Goal: Find specific page/section: Find specific page/section

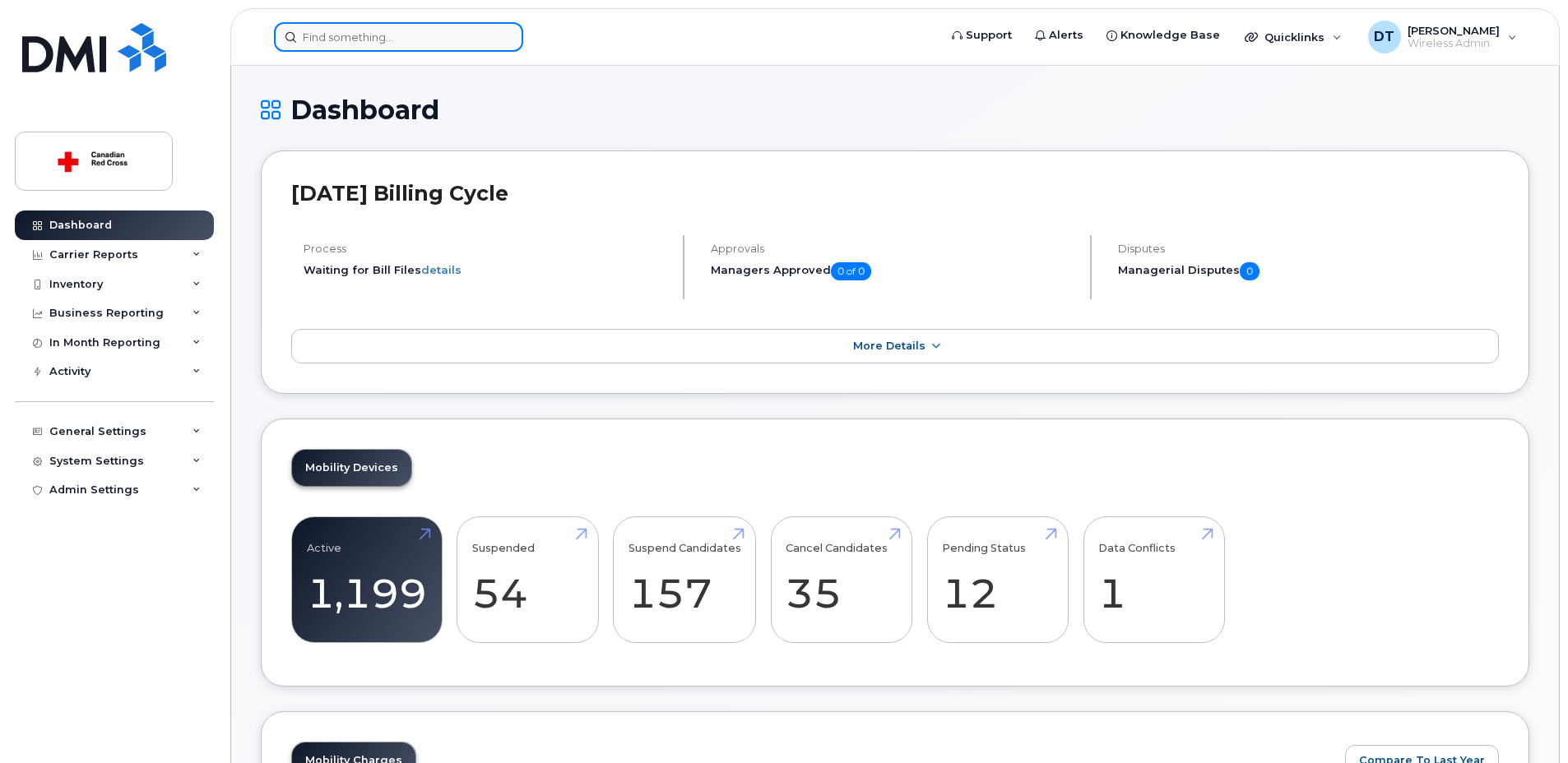
click at [463, 41] on input at bounding box center [398, 37] width 249 height 29
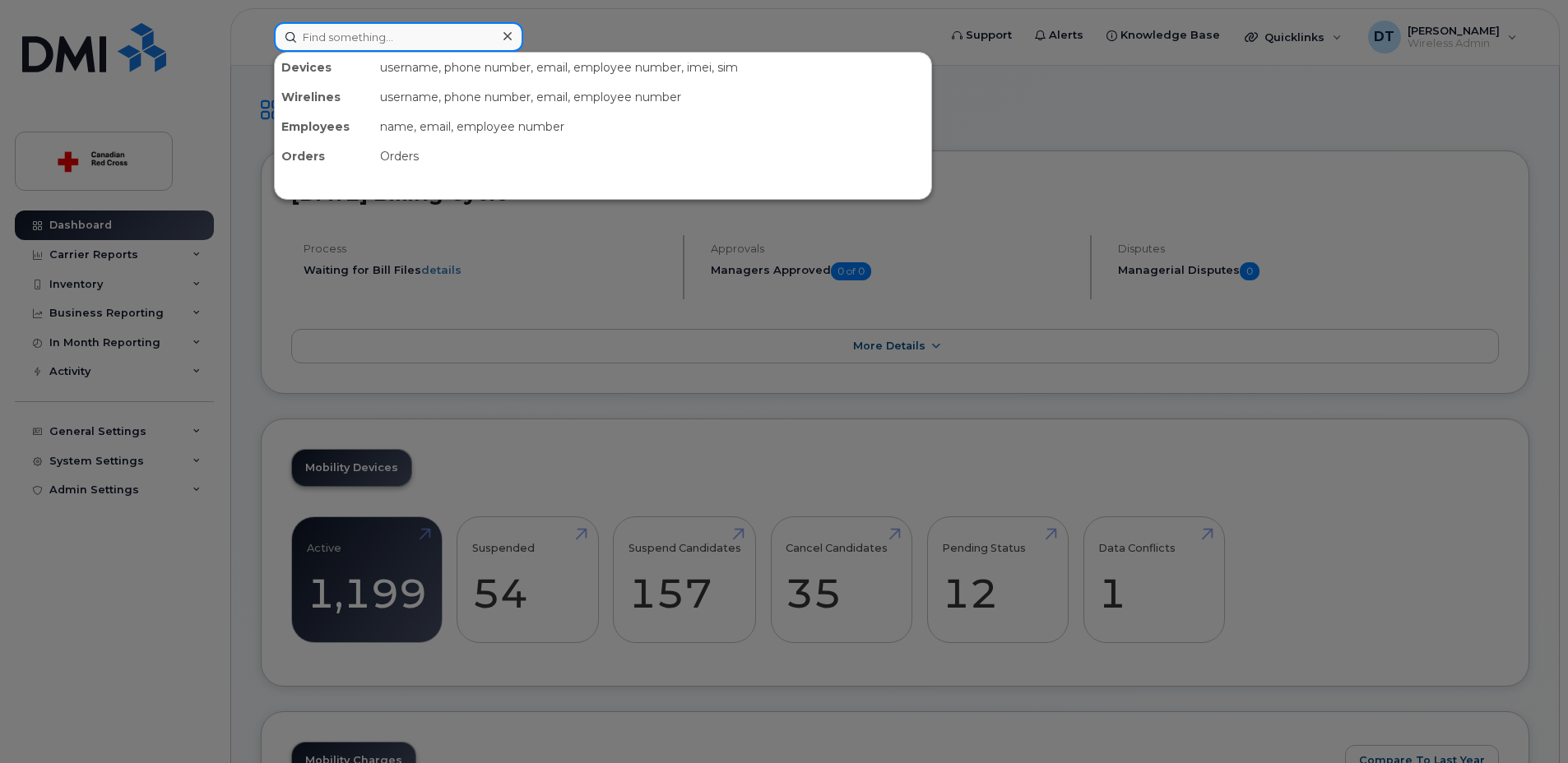
paste input "[PHONE_NUMBER]"
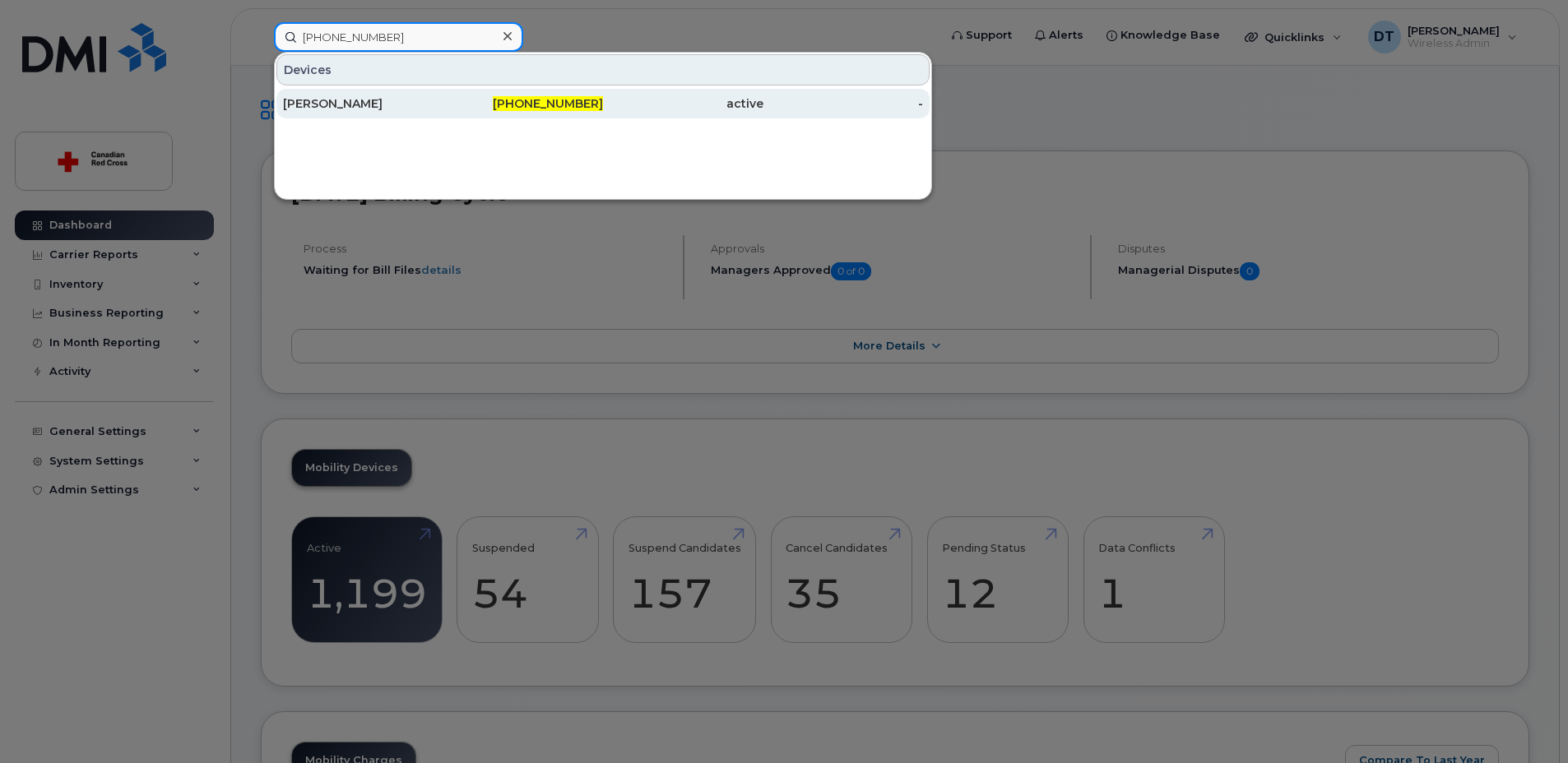
type input "[PHONE_NUMBER]"
click at [433, 99] on div "[PERSON_NAME]" at bounding box center [364, 103] width 161 height 16
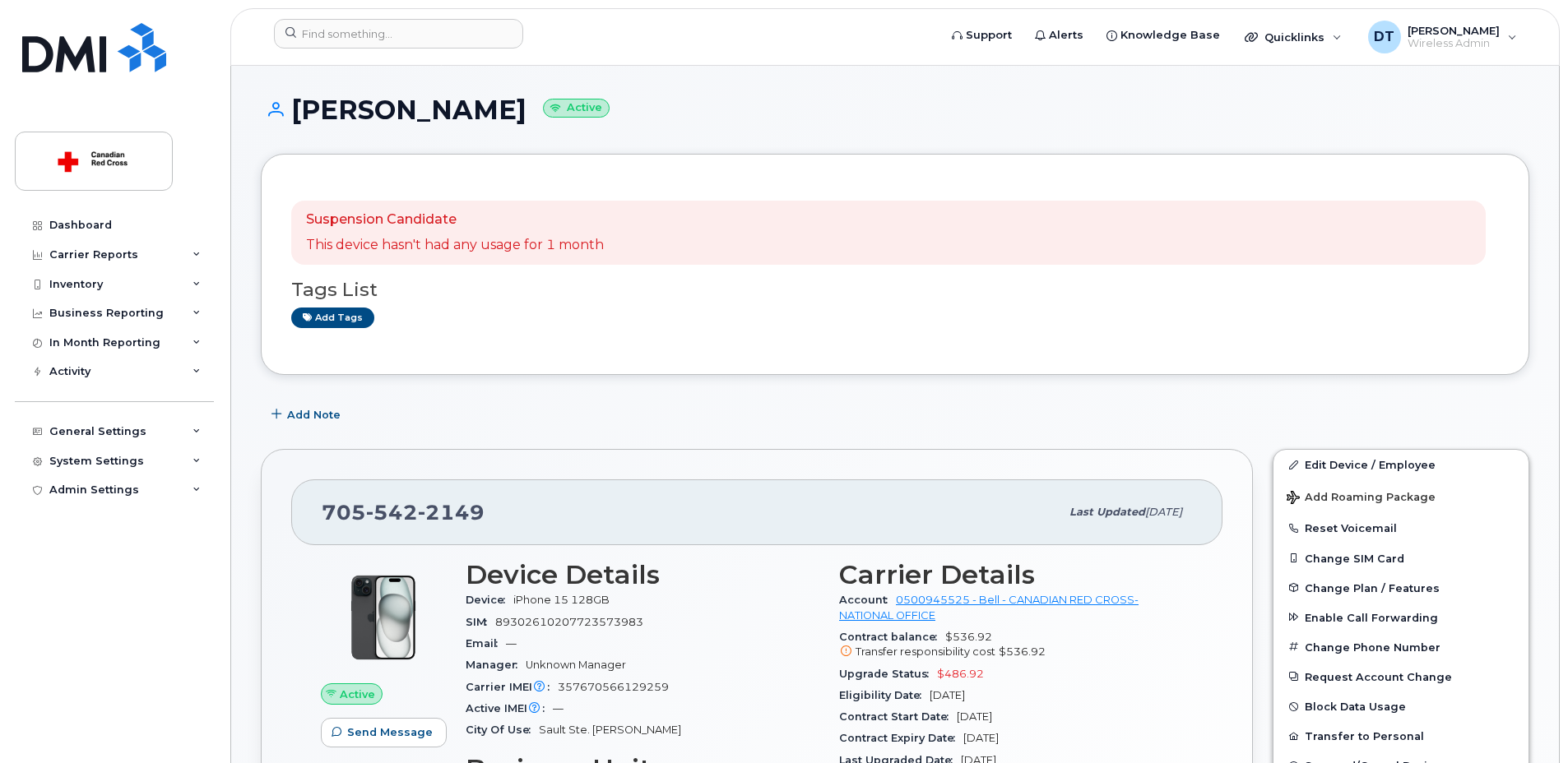
scroll to position [82, 0]
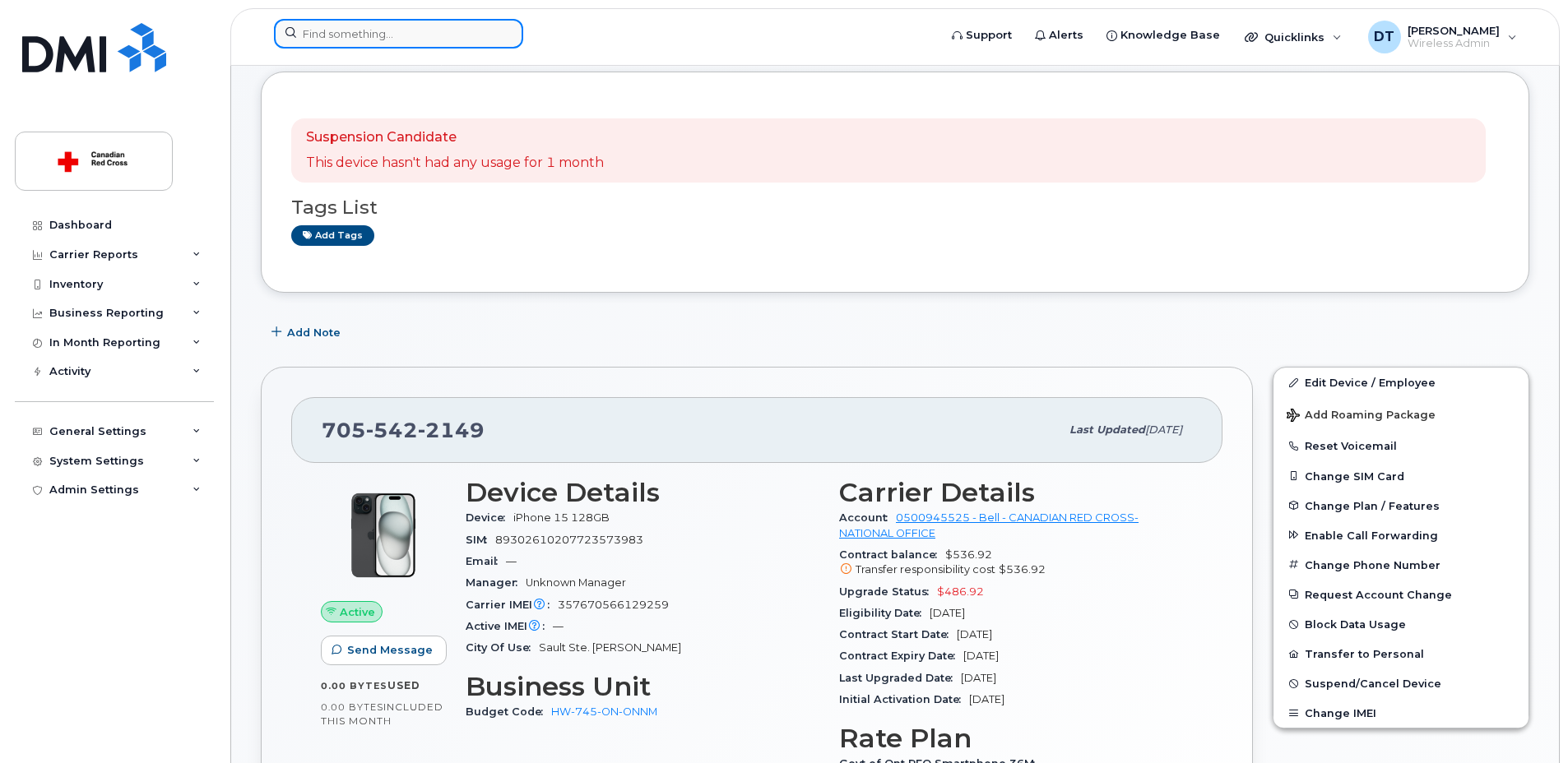
click at [354, 44] on input at bounding box center [398, 34] width 249 height 29
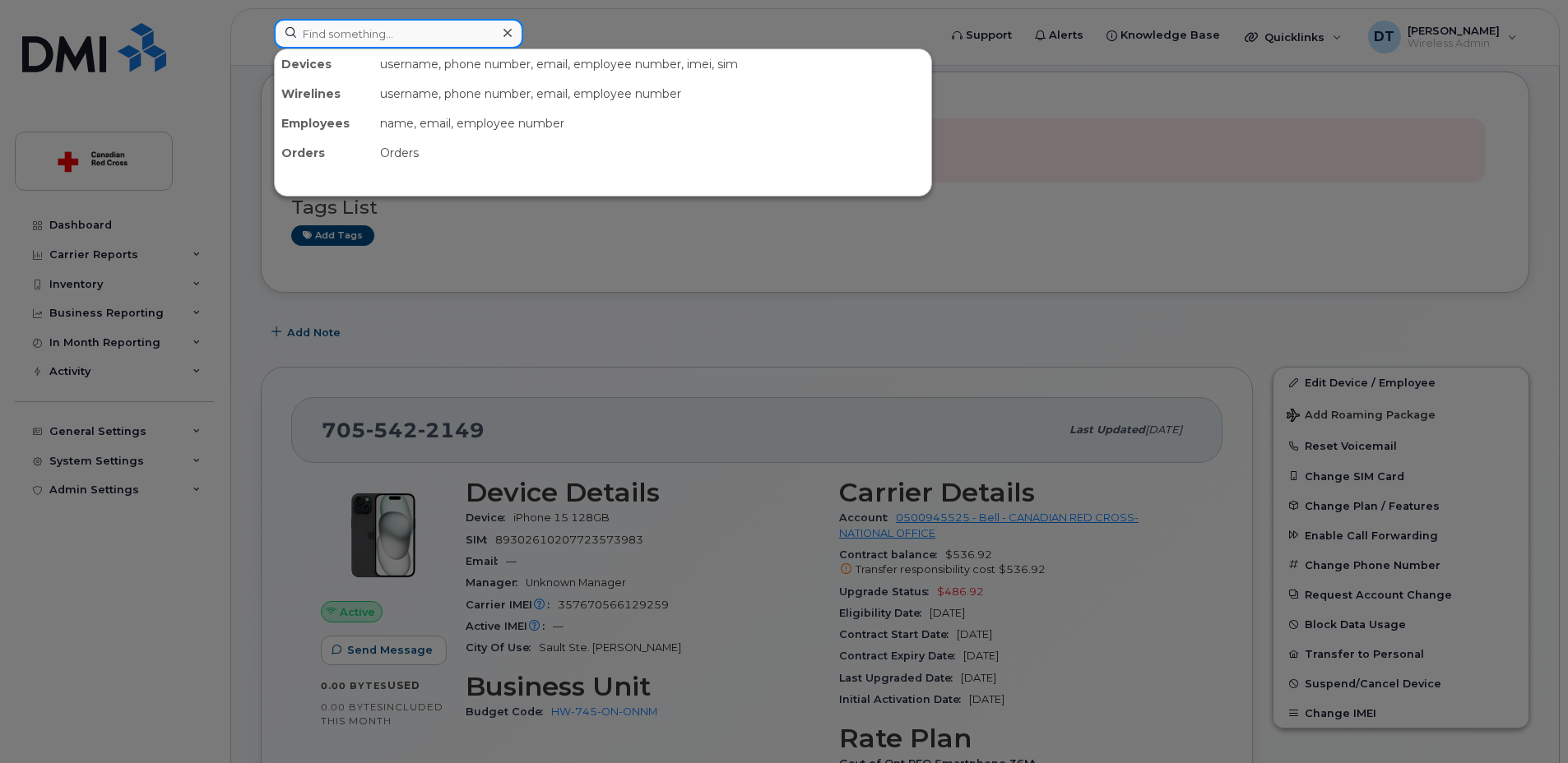
paste input "[PHONE_NUMBER]"
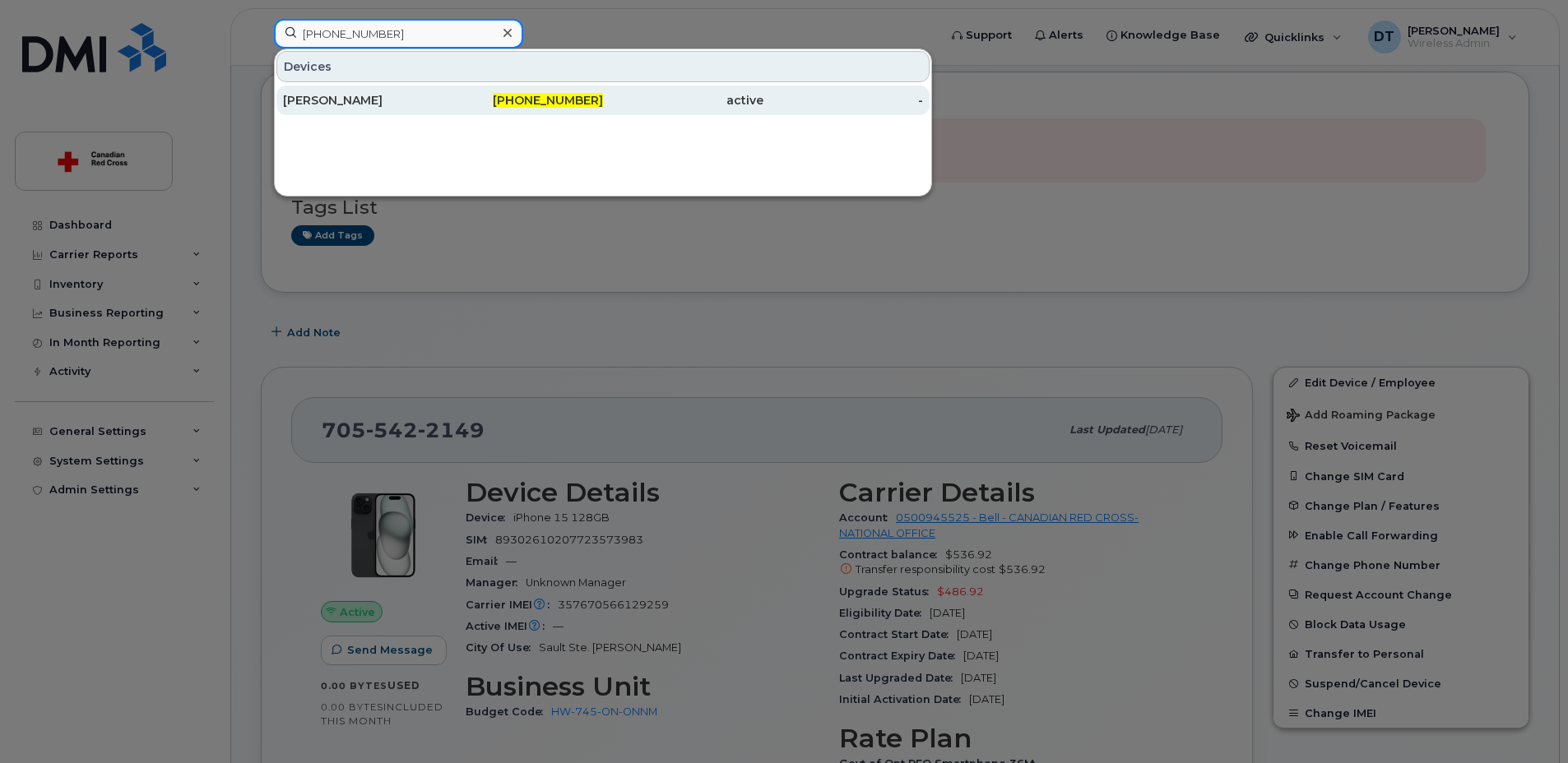
type input "[PHONE_NUMBER]"
click at [366, 103] on div "[PERSON_NAME]" at bounding box center [364, 101] width 161 height 16
